Goal: Communication & Community: Ask a question

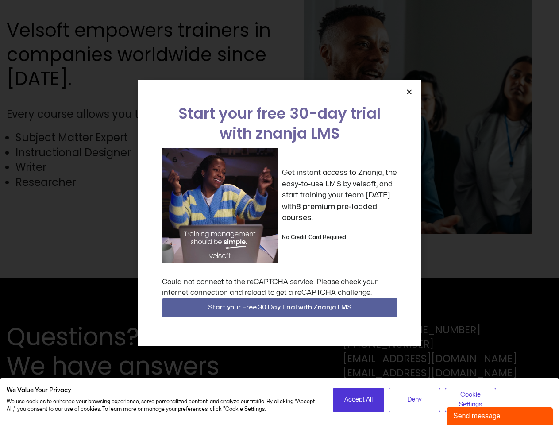
click at [279, 213] on div "Get instant access to Znanja, the easy-to-use LMS by velsoft, and start trainin…" at bounding box center [280, 206] width 236 height 116
click at [409, 92] on icon "Close" at bounding box center [409, 92] width 7 height 7
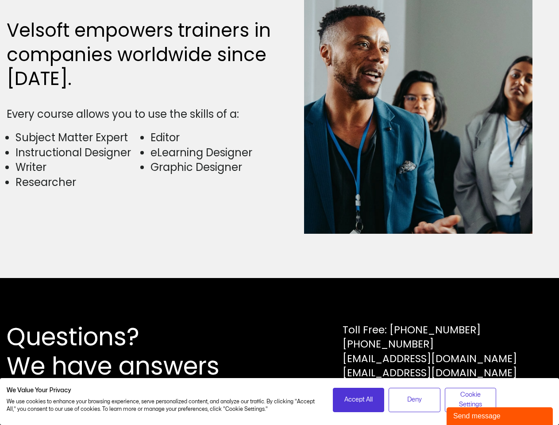
click at [280, 308] on div "Questions? We have answers Toll Free: [PHONE_NUMBER] [PHONE_NUMBER] [EMAIL_ADDR…" at bounding box center [279, 351] width 559 height 147
click at [359, 400] on span "Accept All" at bounding box center [359, 400] width 28 height 10
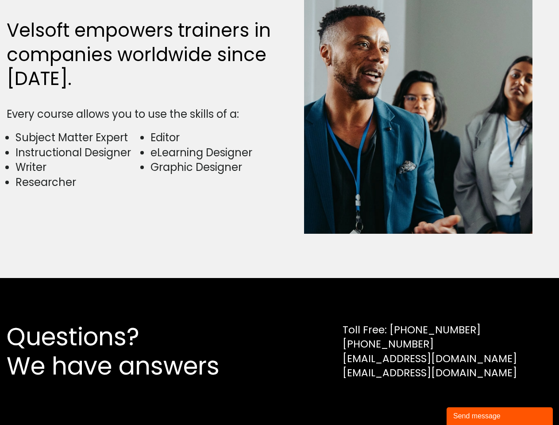
click at [415, 400] on div "Questions? We have answers Toll Free: [PHONE_NUMBER] [PHONE_NUMBER] [EMAIL_ADDR…" at bounding box center [279, 351] width 559 height 147
click at [471, 400] on div "Questions? We have answers Toll Free: [PHONE_NUMBER] [PHONE_NUMBER] [EMAIL_ADDR…" at bounding box center [279, 351] width 559 height 147
click at [500, 416] on div "Send message" at bounding box center [500, 416] width 93 height 11
